Goal: Information Seeking & Learning: Stay updated

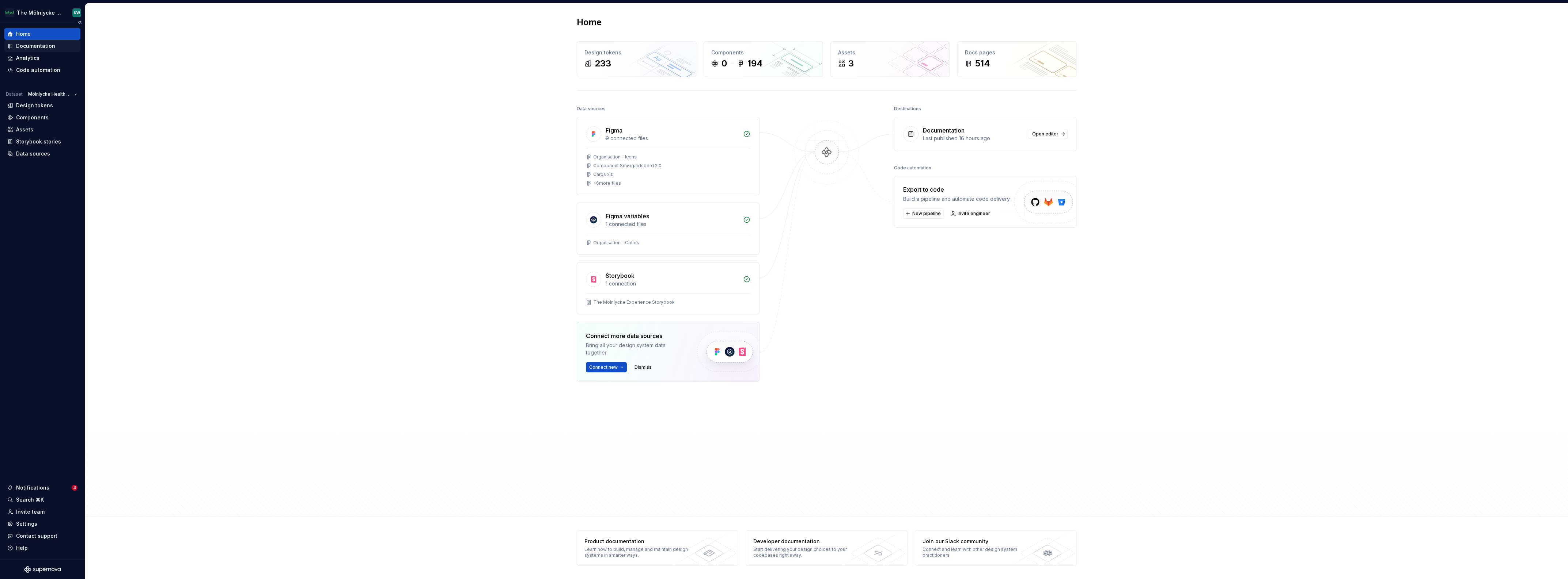
click at [38, 50] on div "Documentation" at bounding box center [35, 46] width 39 height 7
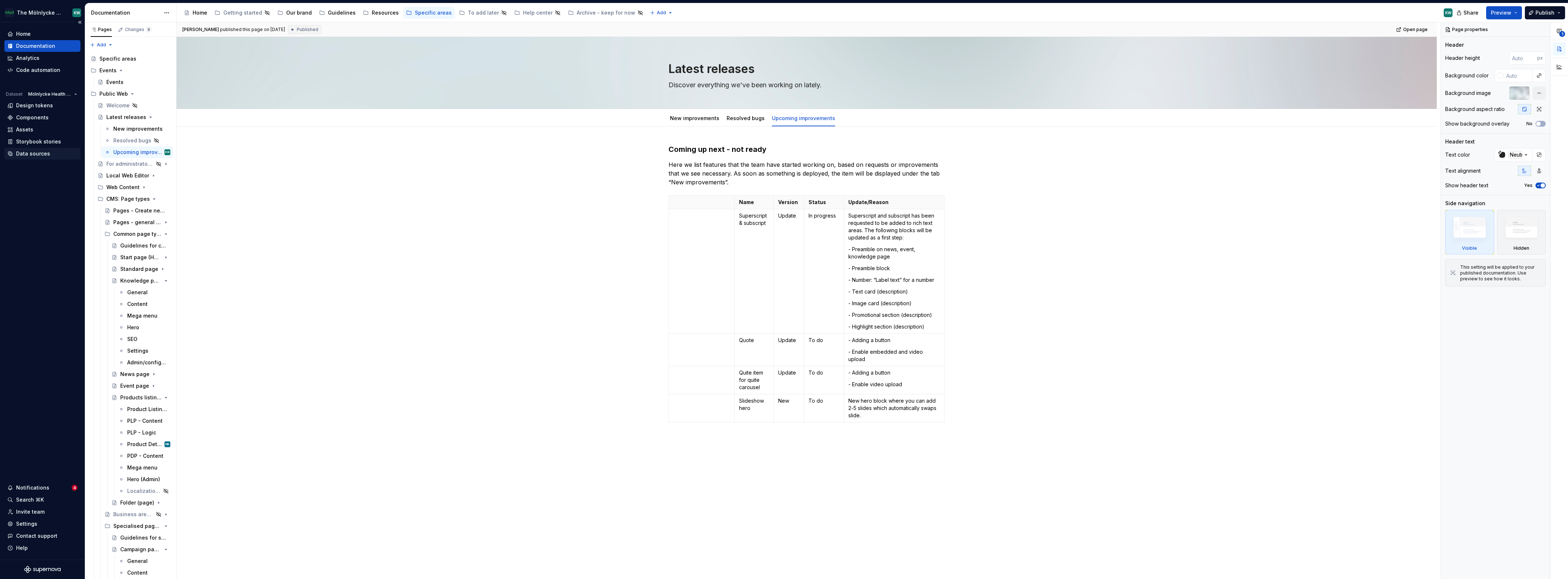
click at [37, 154] on div "Data sources" at bounding box center [33, 154] width 34 height 7
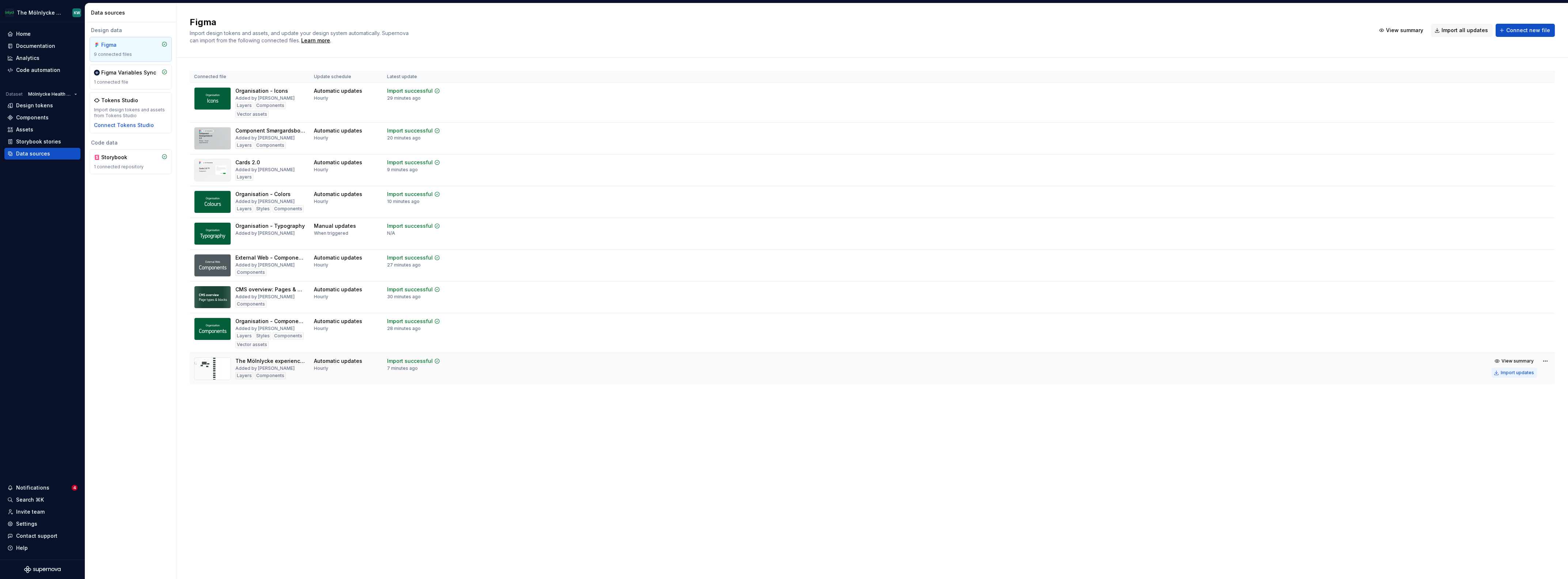
click at [1516, 372] on div "Import updates" at bounding box center [1517, 373] width 33 height 6
click at [1507, 370] on td "View summary Import updates" at bounding box center [1038, 367] width 1032 height 28
click at [32, 44] on div "Documentation" at bounding box center [35, 46] width 39 height 7
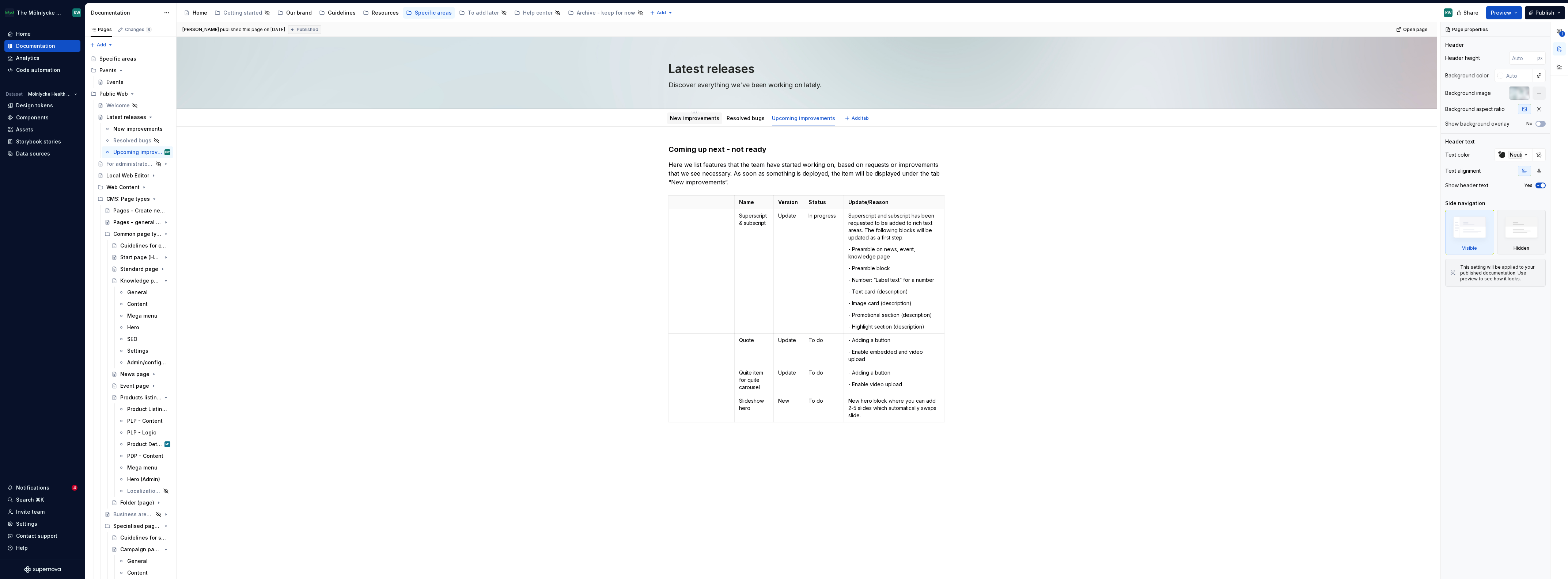
click at [699, 120] on link "New improvements" at bounding box center [695, 118] width 49 height 6
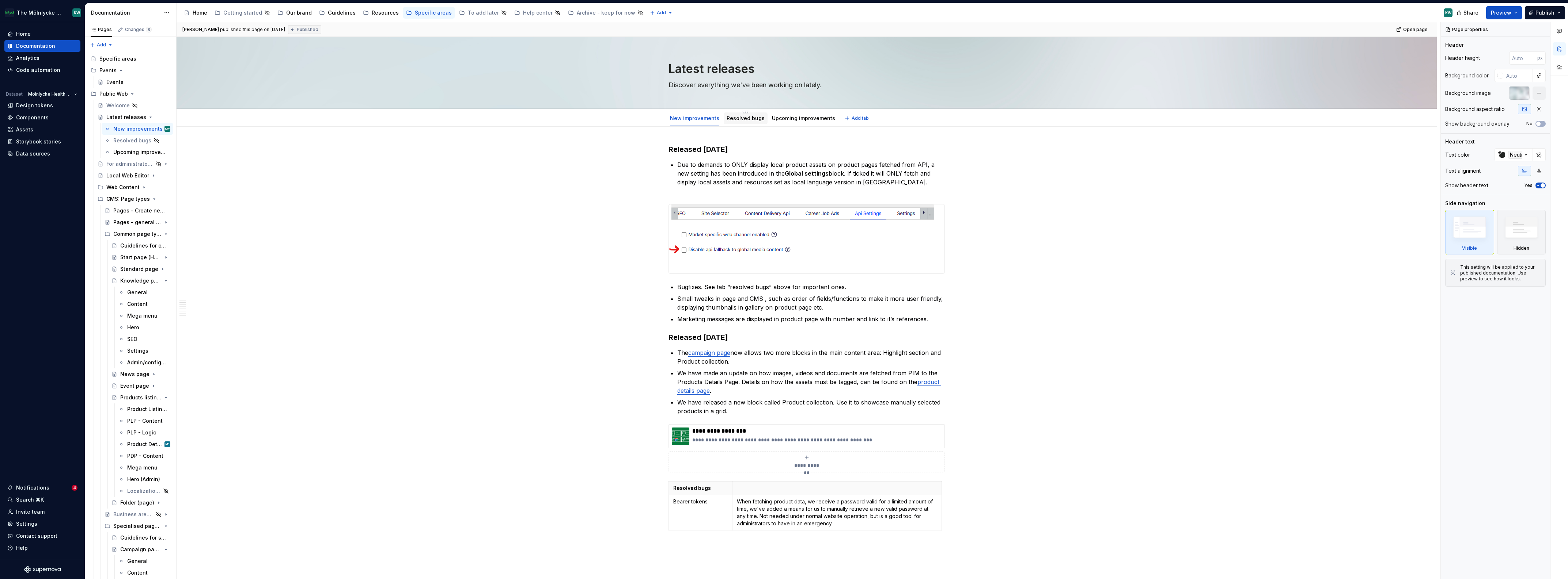
click at [743, 123] on div "Resolved bugs" at bounding box center [746, 118] width 44 height 12
click at [747, 119] on link "Resolved bugs" at bounding box center [746, 118] width 38 height 6
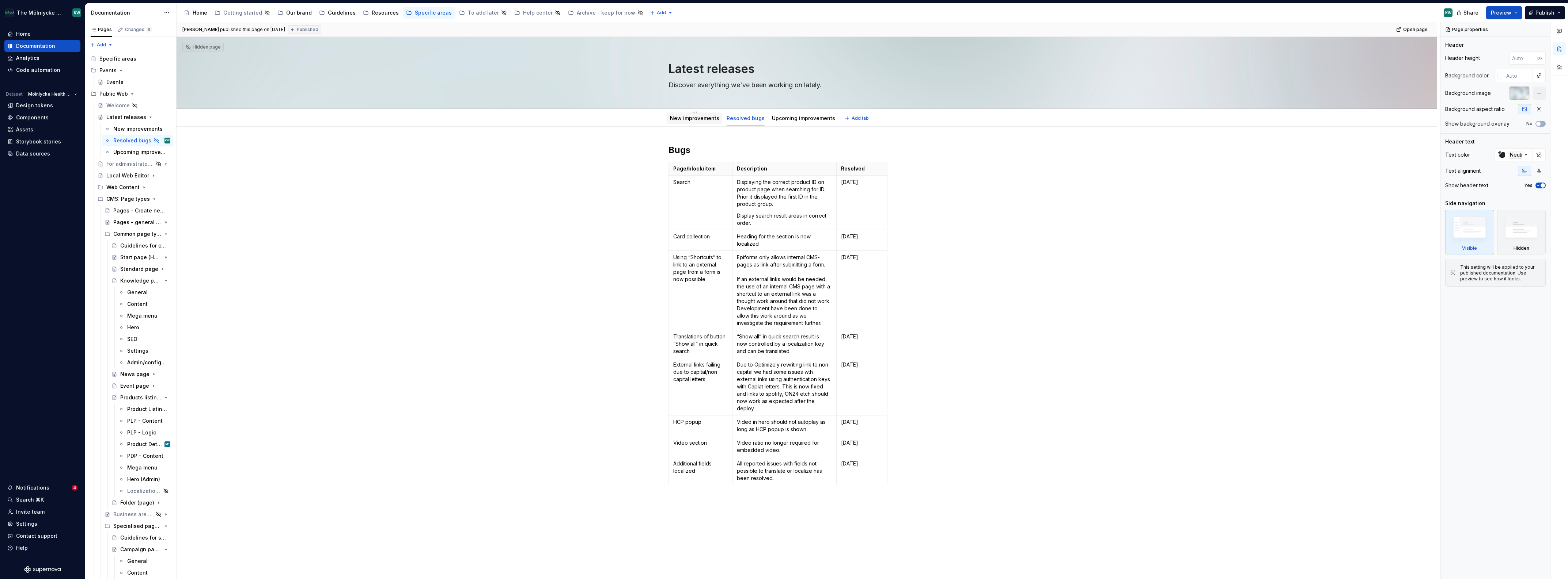
click at [704, 116] on link "New improvements" at bounding box center [695, 118] width 49 height 6
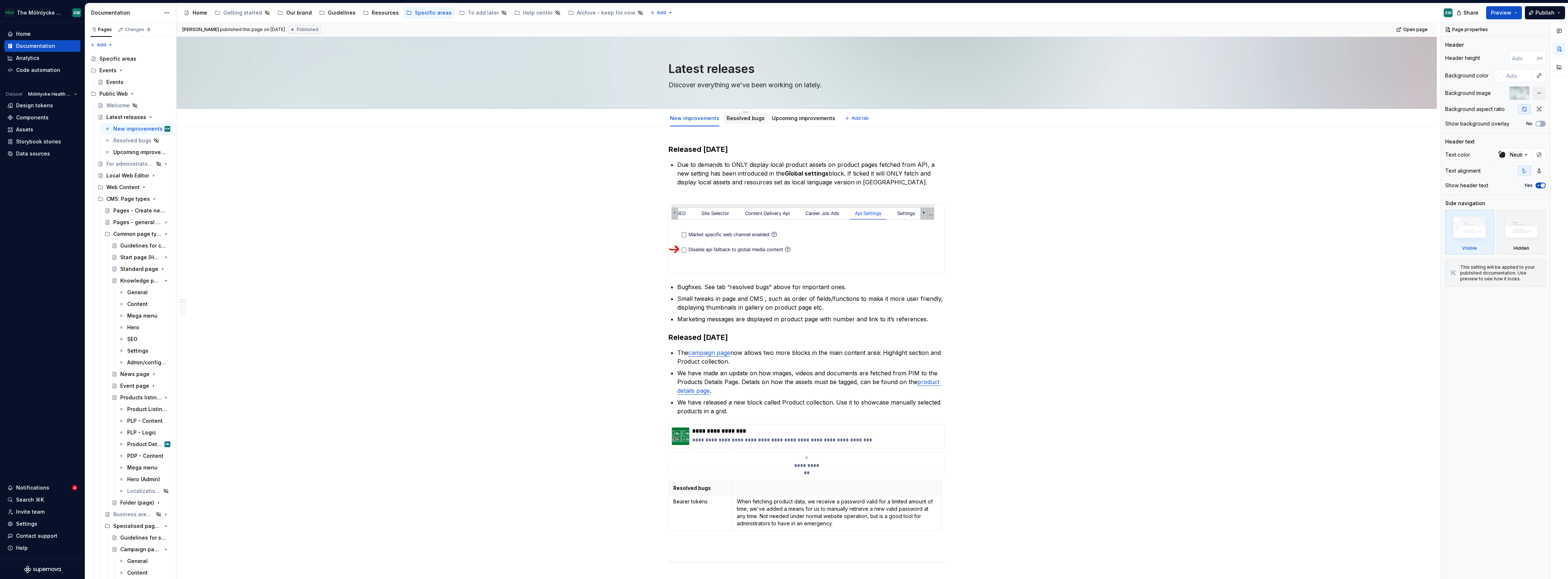
click at [740, 117] on link "Resolved bugs" at bounding box center [746, 118] width 38 height 6
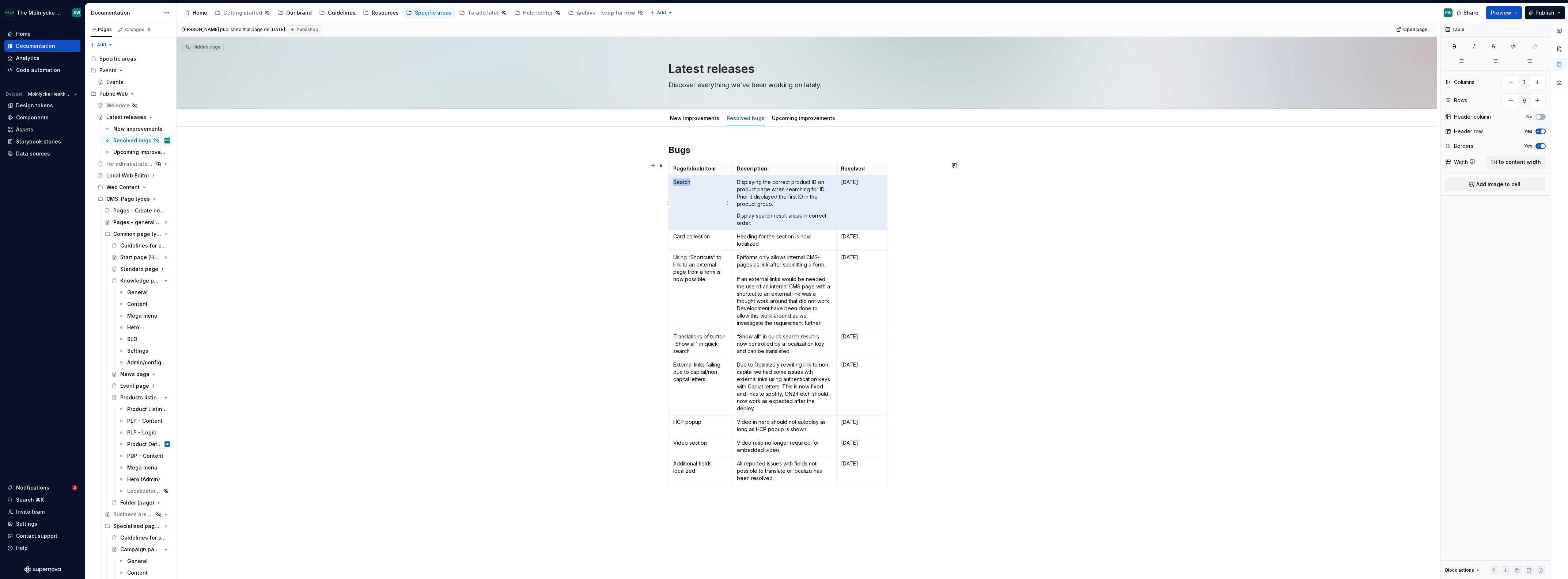
drag, startPoint x: 868, startPoint y: 210, endPoint x: 696, endPoint y: 201, distance: 172.2
click at [696, 201] on tr "Search Displaying the correct product ID on product page when searching for ID.…" at bounding box center [778, 203] width 219 height 54
copy p "Search"
click at [698, 120] on link "New improvements" at bounding box center [695, 118] width 49 height 6
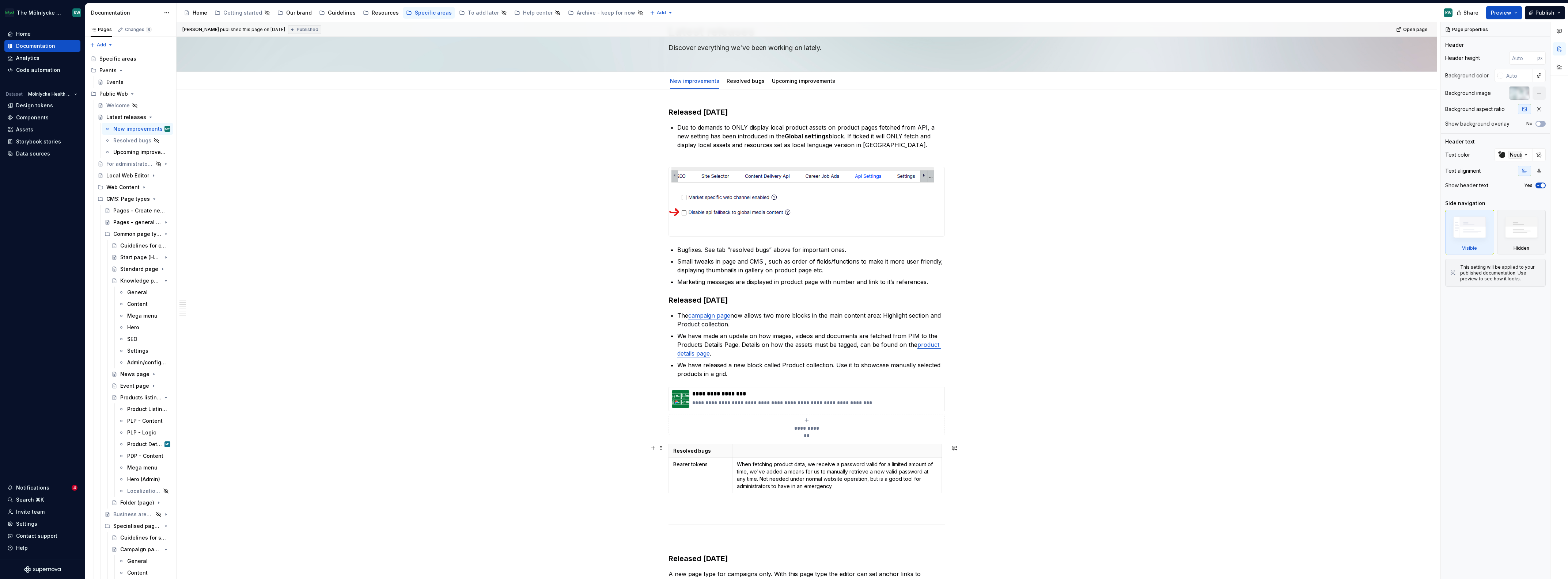
scroll to position [39, 0]
click at [661, 449] on span at bounding box center [661, 446] width 6 height 10
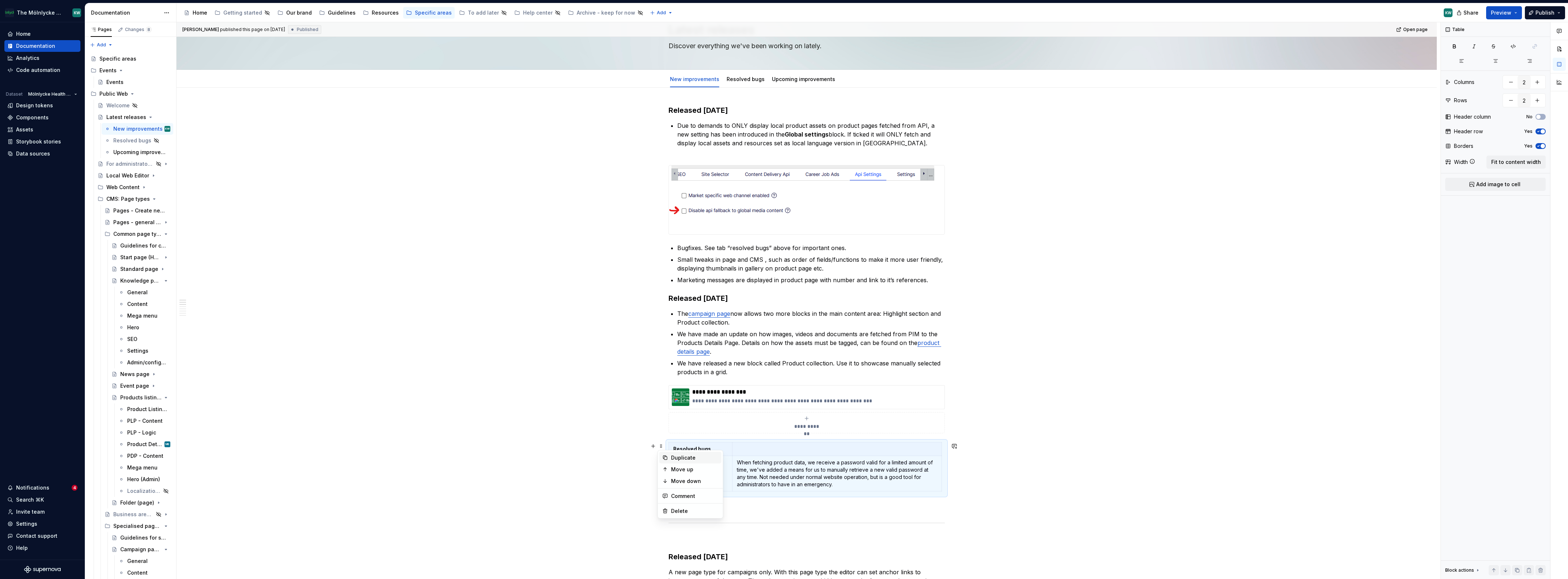
click at [679, 458] on div "Duplicate" at bounding box center [695, 458] width 47 height 7
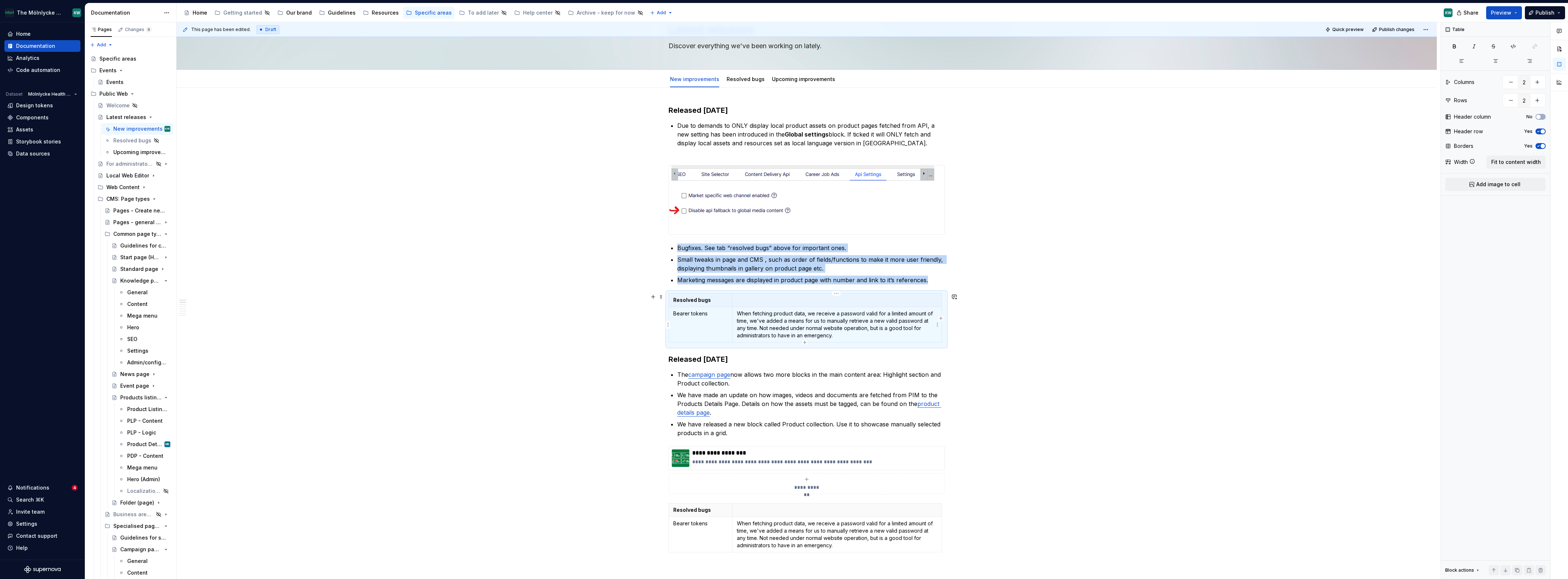
click at [859, 322] on p "When fetching product data, we receive a password valid for a limited amount of…" at bounding box center [837, 325] width 200 height 29
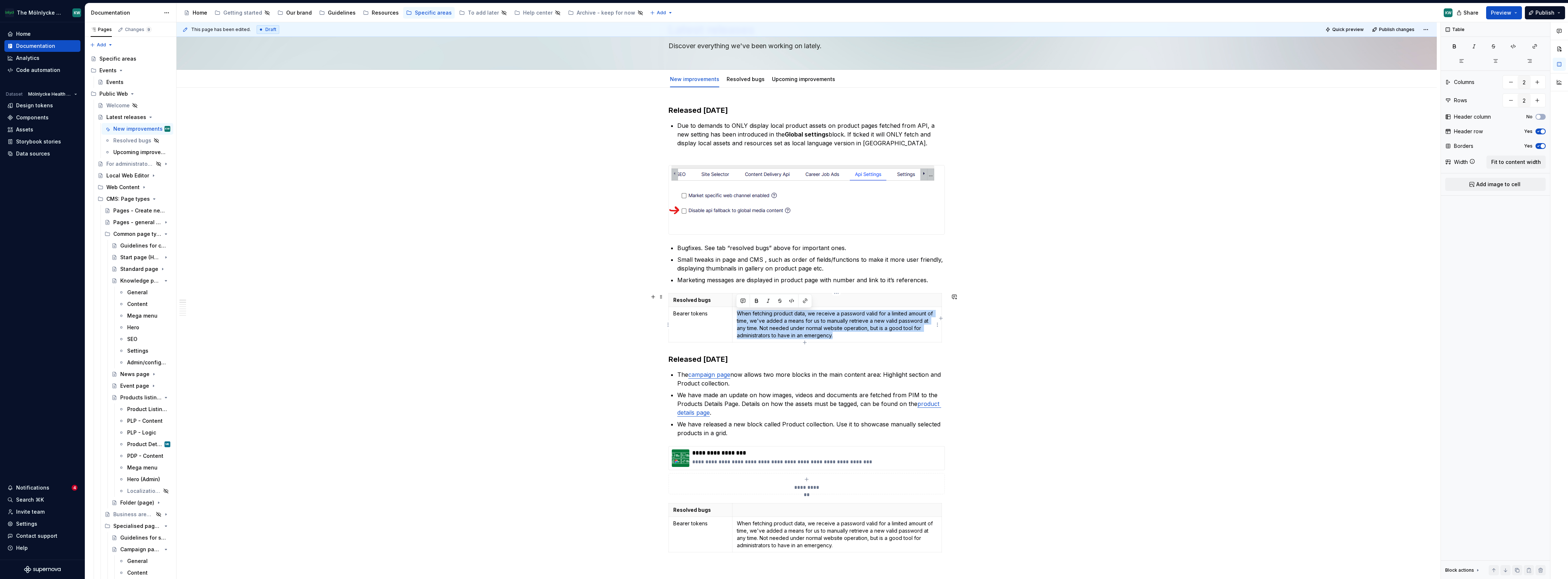
drag, startPoint x: 838, startPoint y: 336, endPoint x: 738, endPoint y: 314, distance: 102.4
click at [738, 314] on p "When fetching product data, we receive a password valid for a limited amount of…" at bounding box center [837, 325] width 200 height 29
type textarea "*"
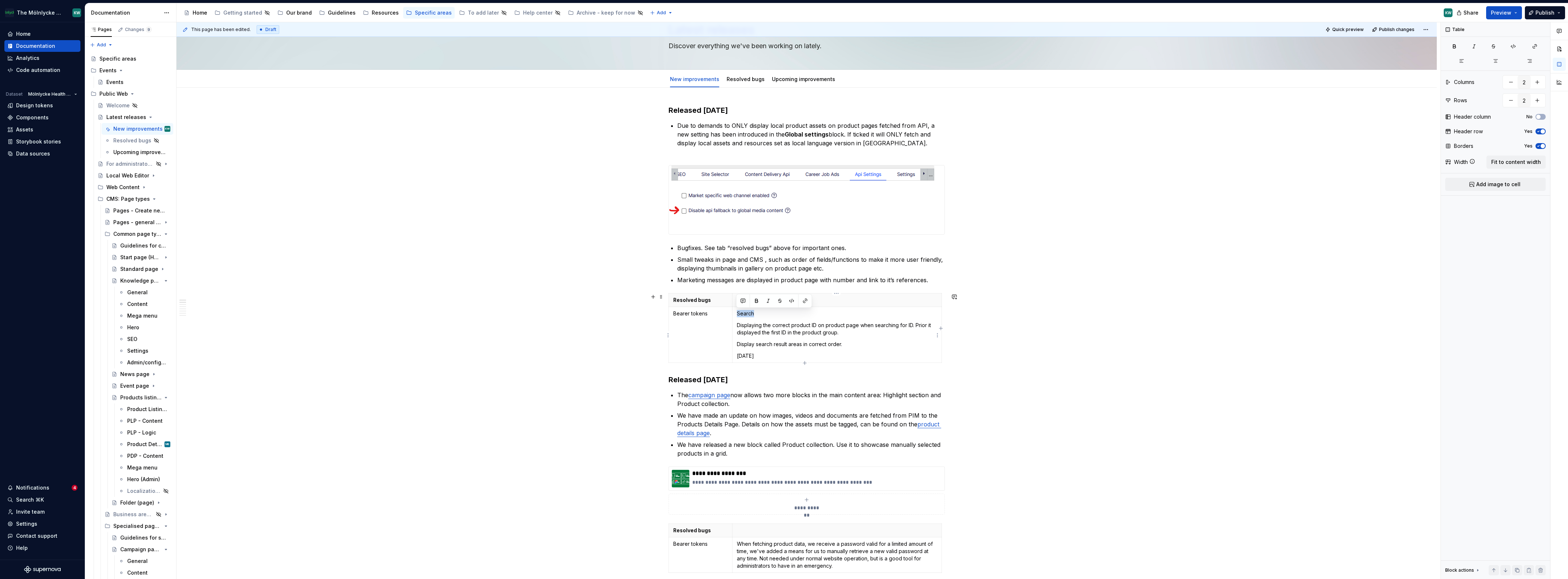
drag, startPoint x: 763, startPoint y: 315, endPoint x: 736, endPoint y: 315, distance: 27.0
click at [737, 315] on p "Search" at bounding box center [837, 314] width 200 height 7
drag, startPoint x: 707, startPoint y: 313, endPoint x: 666, endPoint y: 313, distance: 41.0
click at [683, 314] on p "Bearer tokens" at bounding box center [700, 314] width 54 height 7
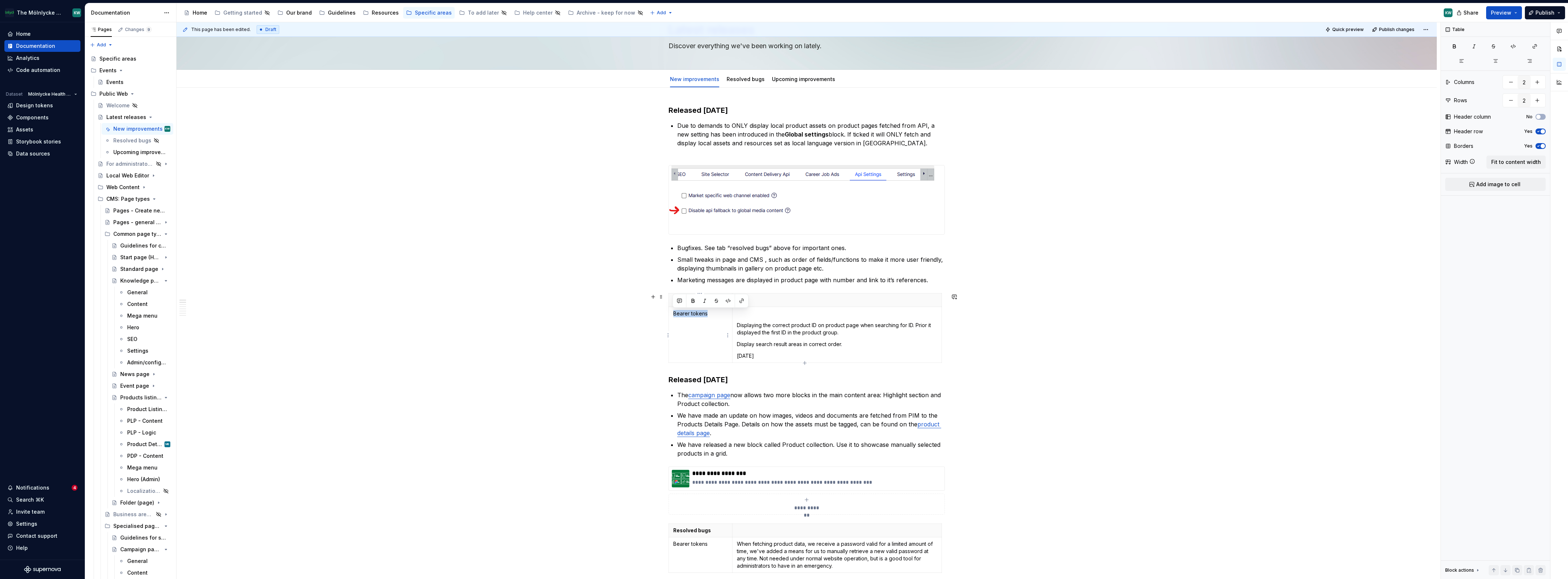
drag, startPoint x: 707, startPoint y: 314, endPoint x: 673, endPoint y: 314, distance: 34.0
click at [673, 314] on p "Bearer tokens" at bounding box center [700, 314] width 54 height 7
click at [755, 317] on p at bounding box center [837, 314] width 200 height 7
click at [738, 325] on p "Displaying the correct product ID on product page when searching for ID. Prior …" at bounding box center [837, 329] width 200 height 15
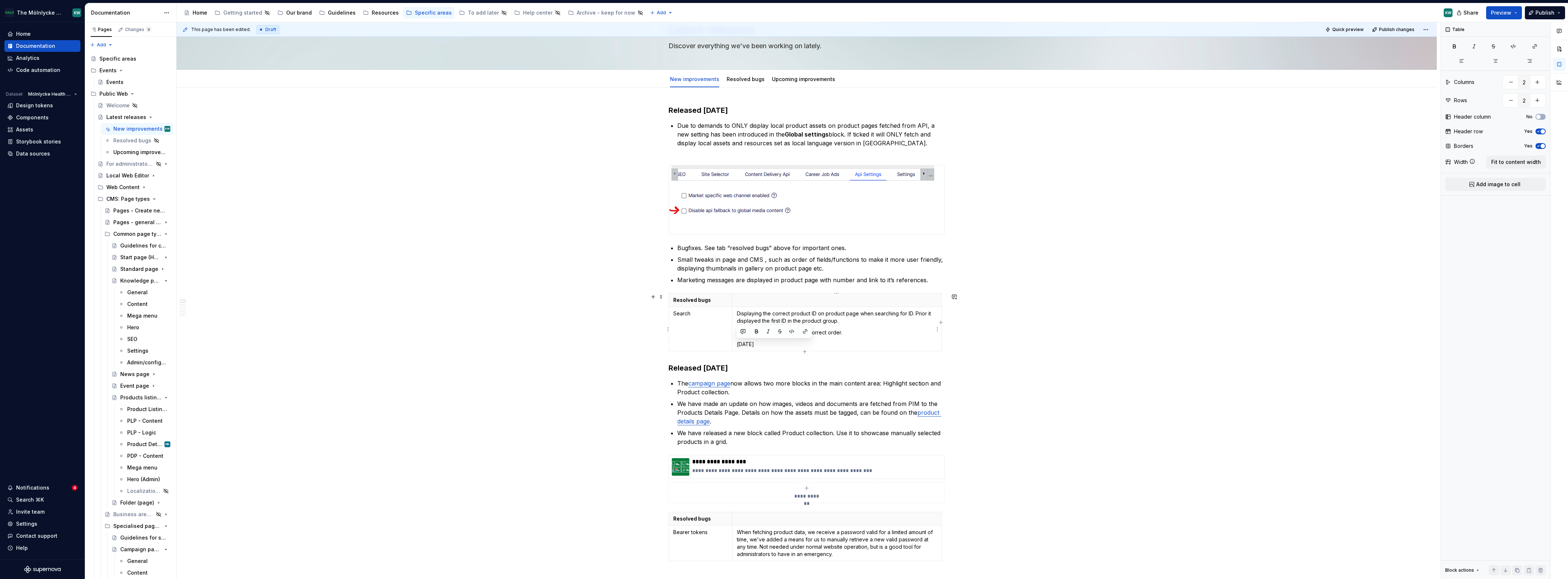
drag, startPoint x: 784, startPoint y: 342, endPoint x: 734, endPoint y: 342, distance: 50.0
click at [734, 342] on td "Displaying the correct product ID on product page when searching for ID. Prior …" at bounding box center [837, 329] width 209 height 44
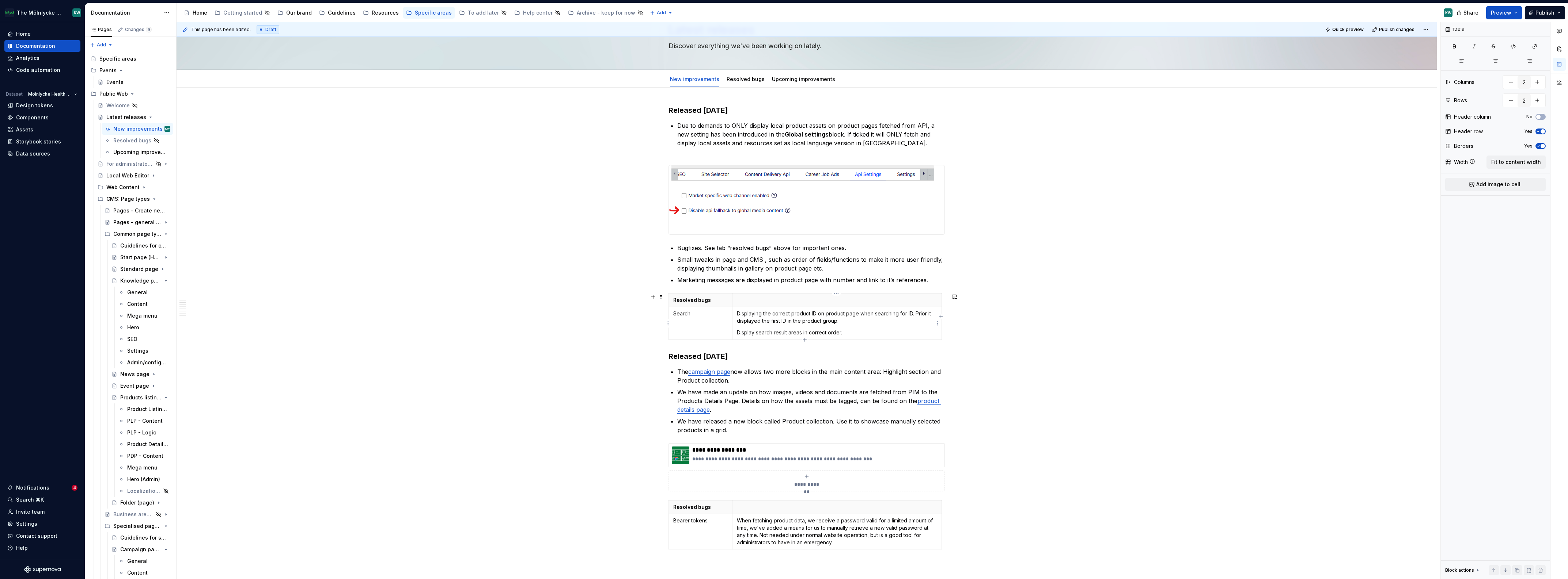
click at [856, 321] on p "Displaying the correct product ID on product page when searching for ID. Prior …" at bounding box center [837, 317] width 200 height 15
click at [852, 312] on p "Displaying the correct product ID on product page when searching for ID. Prior …" at bounding box center [837, 317] width 200 height 15
click at [847, 321] on p "Displaying the correct product ID on product page when searching for ID. Prior …" at bounding box center [837, 317] width 200 height 15
click at [846, 333] on p "Display search result areas in correct order." at bounding box center [837, 333] width 200 height 7
click at [841, 321] on p "Displaying the correct product ID on product page when searching for ID. Prior …" at bounding box center [837, 317] width 200 height 15
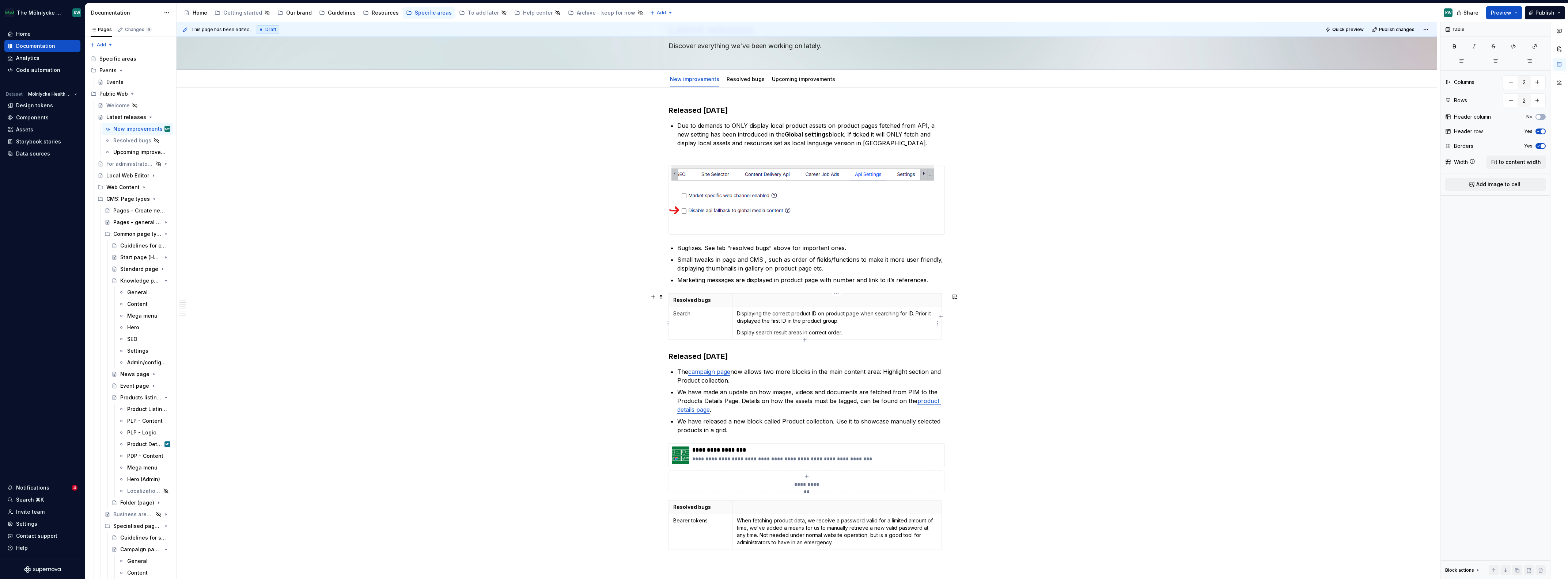
click at [860, 333] on p "Display search result areas in correct order." at bounding box center [837, 333] width 200 height 7
drag, startPoint x: 853, startPoint y: 249, endPoint x: 676, endPoint y: 248, distance: 177.0
click at [677, 248] on p "Bugfixes. See tab “resolved bugs” above for important ones." at bounding box center [811, 248] width 268 height 9
click at [926, 279] on p "Marketing messages are displayed in product page with number and link to it’s r…" at bounding box center [811, 280] width 268 height 9
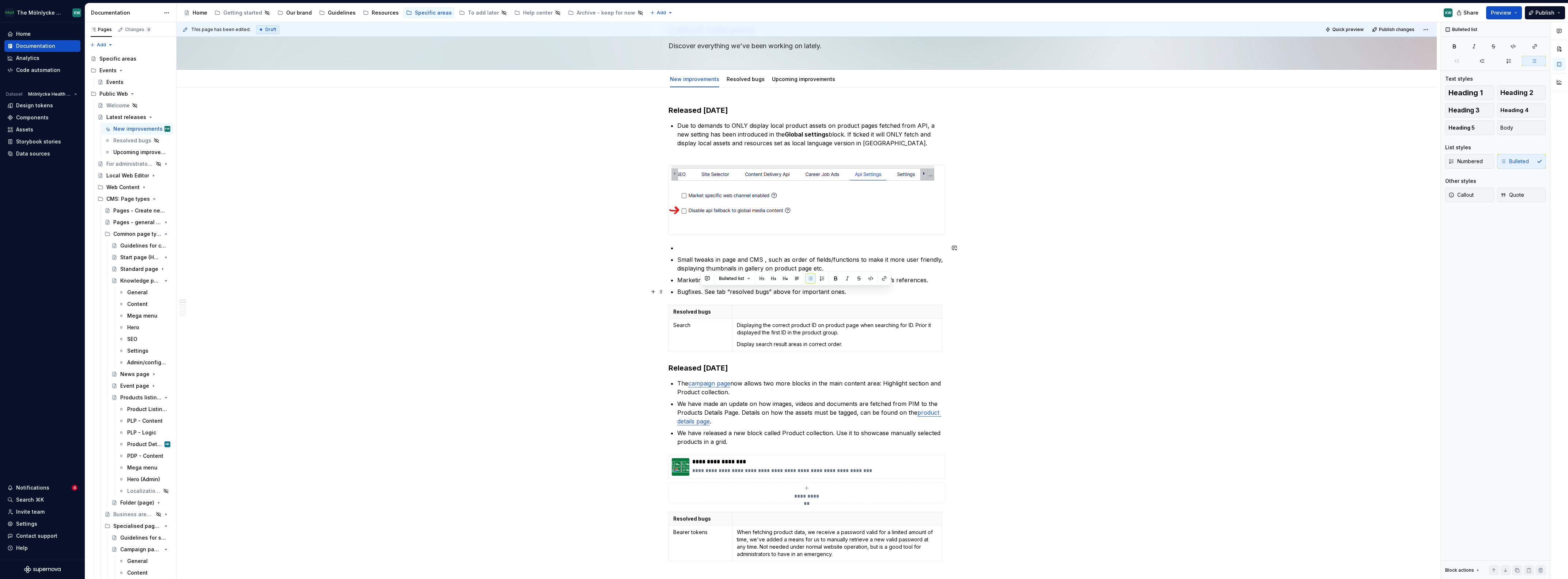
drag, startPoint x: 701, startPoint y: 293, endPoint x: 855, endPoint y: 296, distance: 154.0
click at [855, 296] on p "Bugfixes. See tab “resolved bugs” above for important ones." at bounding box center [811, 292] width 268 height 9
click at [682, 251] on p at bounding box center [811, 248] width 268 height 9
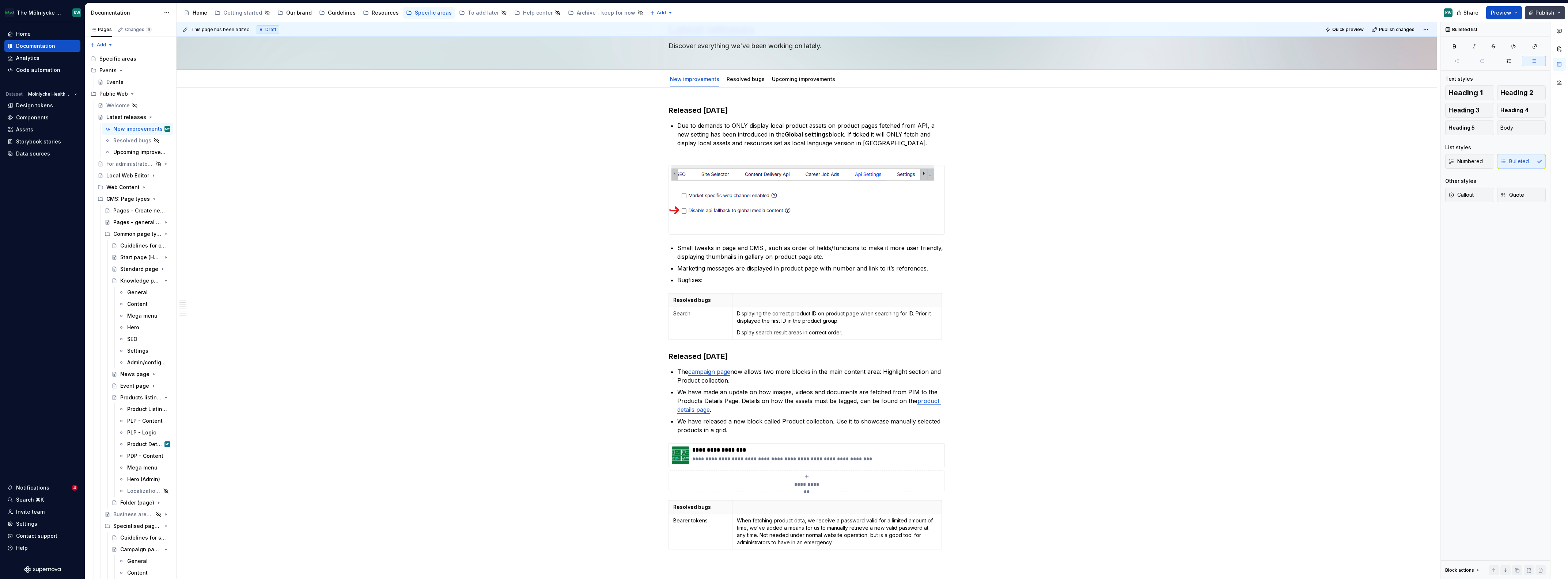
click at [1535, 13] on button "Publish" at bounding box center [1545, 13] width 40 height 13
click at [1468, 58] on span "Publish changes" at bounding box center [1477, 61] width 43 height 7
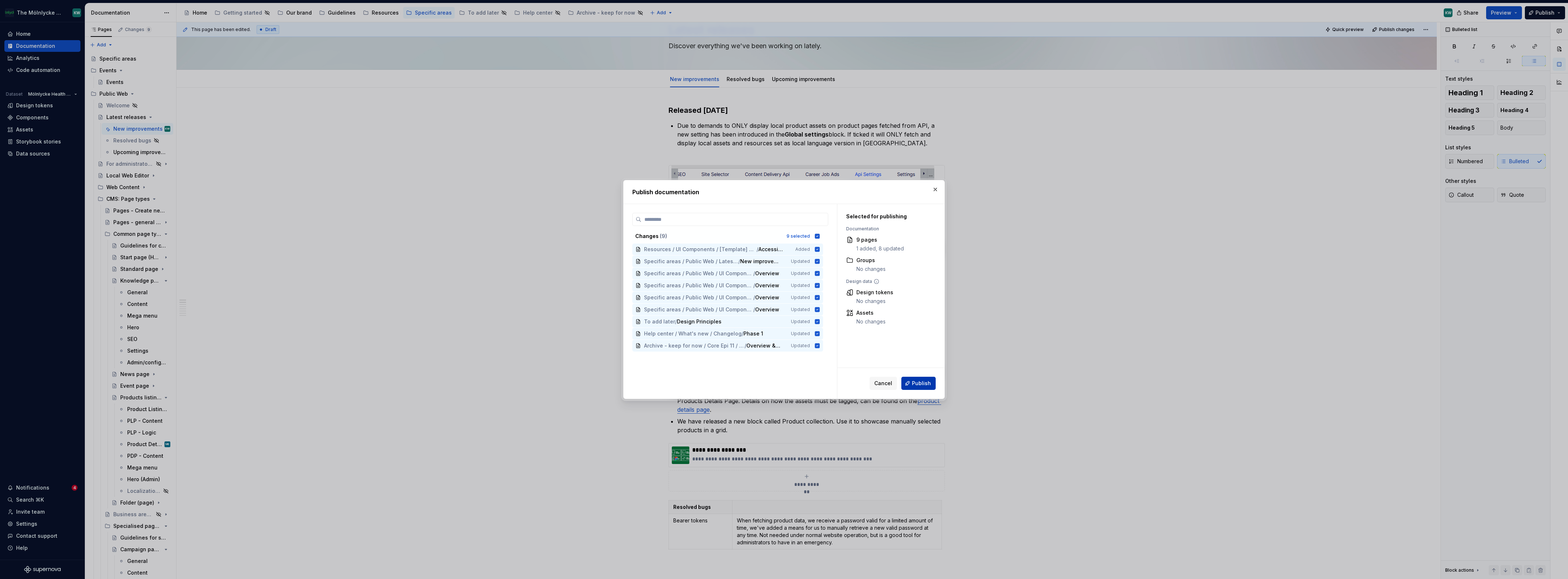
click at [925, 378] on button "Publish" at bounding box center [919, 384] width 34 height 13
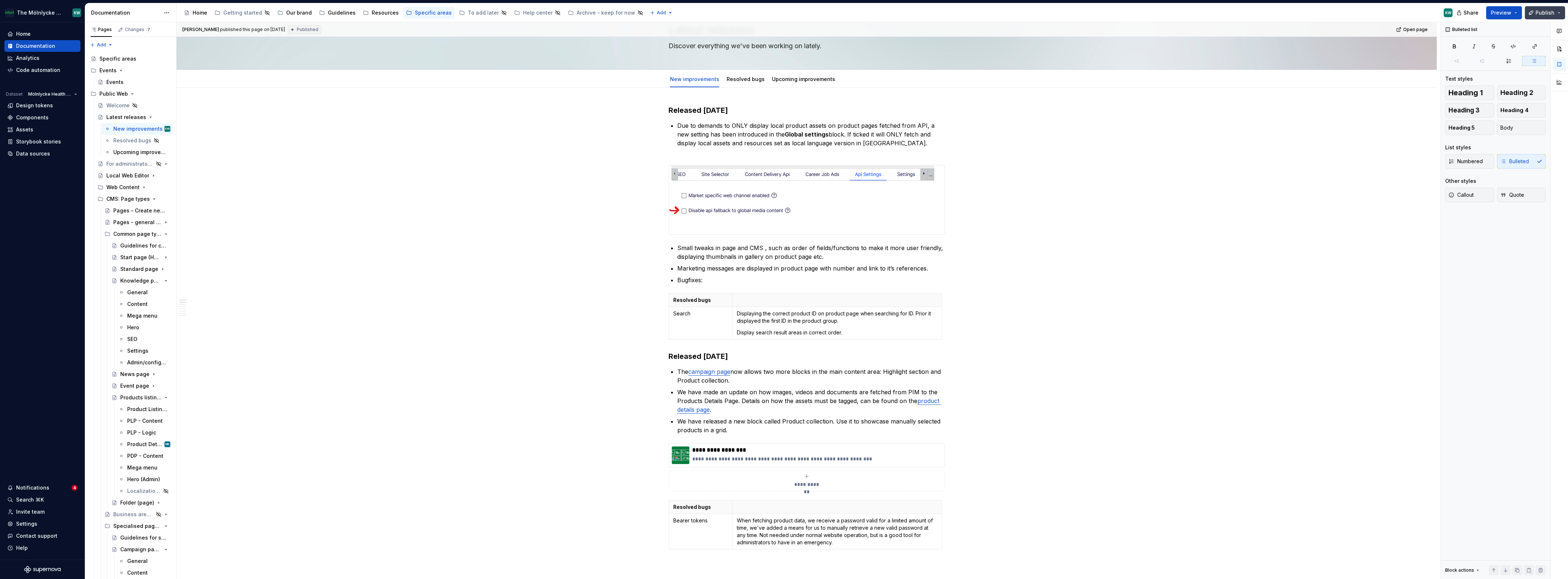
click at [1560, 15] on button "Publish" at bounding box center [1545, 13] width 40 height 13
click at [1541, 32] on span "Open page" at bounding box center [1539, 33] width 29 height 7
type textarea "*"
